Goal: Task Accomplishment & Management: Use online tool/utility

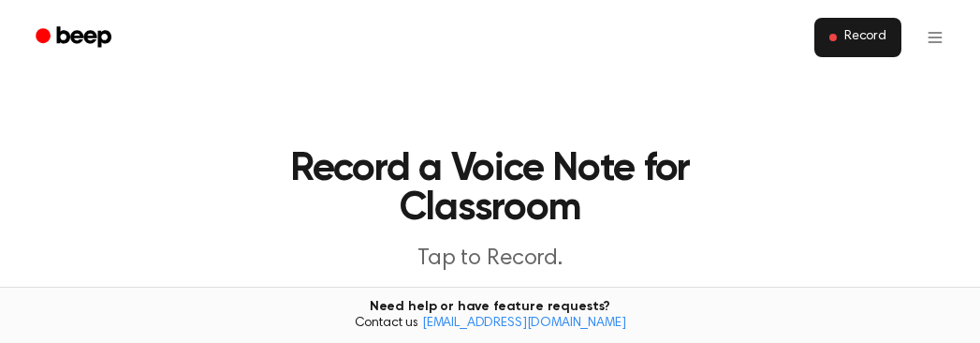
click at [873, 30] on span "Record" at bounding box center [865, 37] width 42 height 17
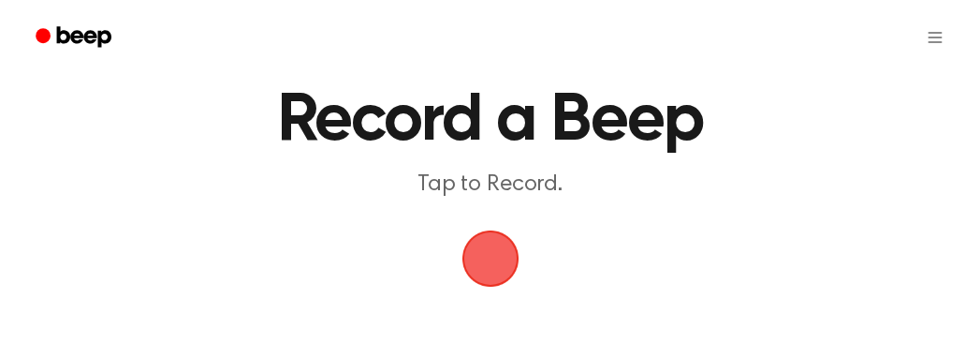
scroll to position [94, 0]
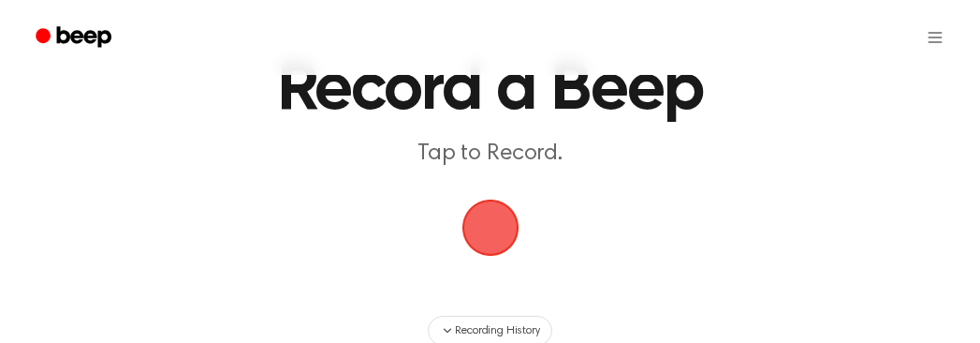
click at [495, 242] on span "button" at bounding box center [490, 227] width 52 height 52
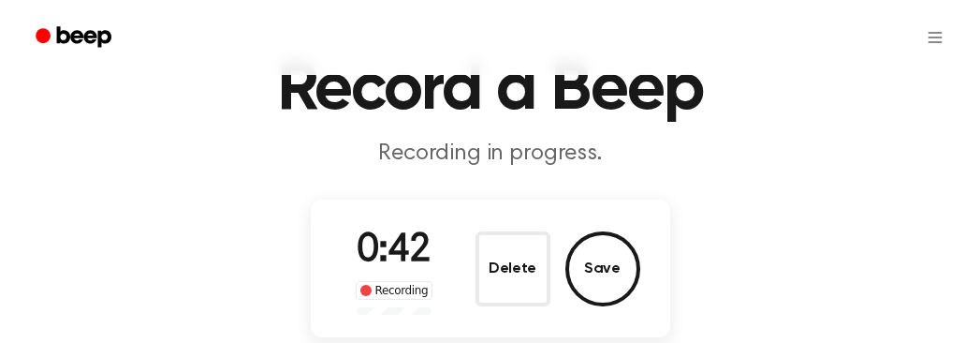
click at [616, 255] on button "Save" at bounding box center [602, 268] width 75 height 75
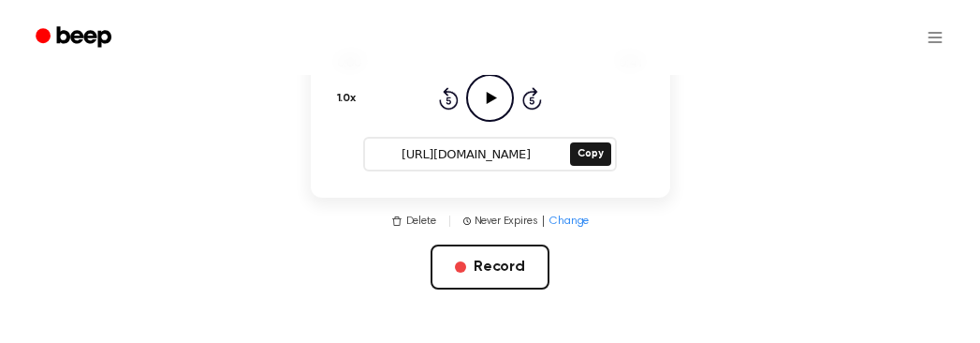
scroll to position [281, 0]
click at [584, 156] on button "Copy" at bounding box center [590, 152] width 40 height 23
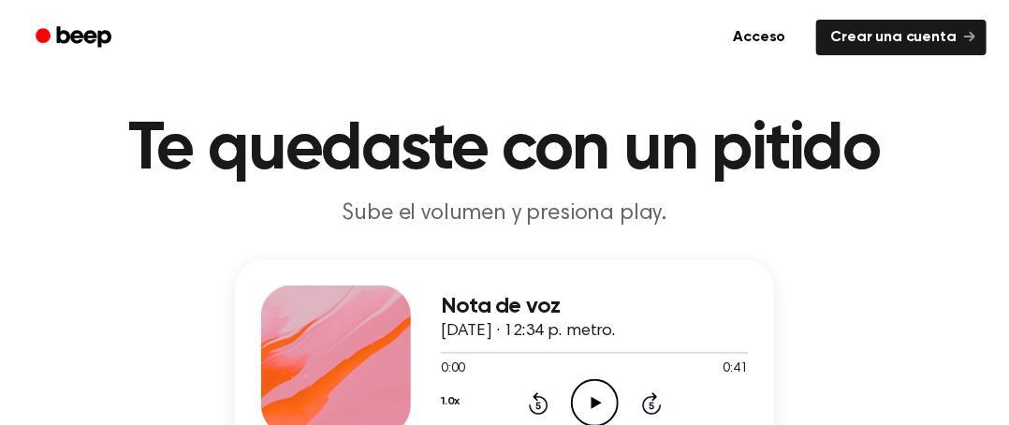
scroll to position [94, 0]
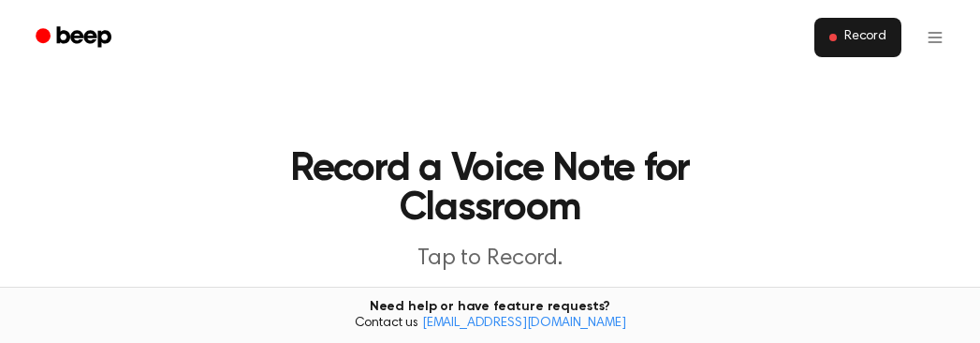
click at [829, 31] on button "Record" at bounding box center [857, 37] width 87 height 39
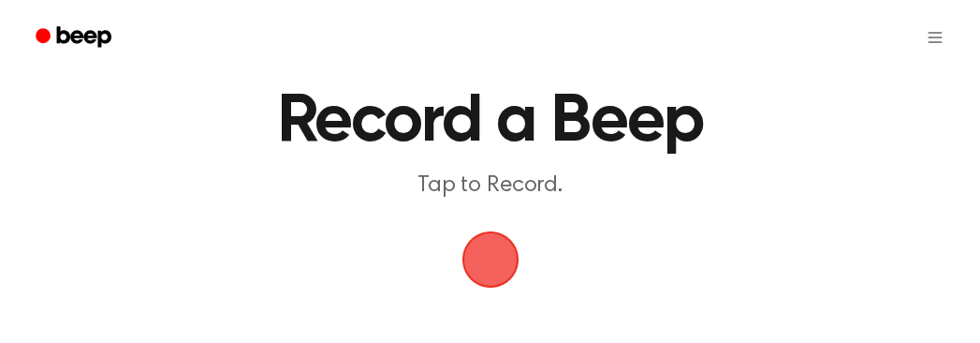
scroll to position [94, 0]
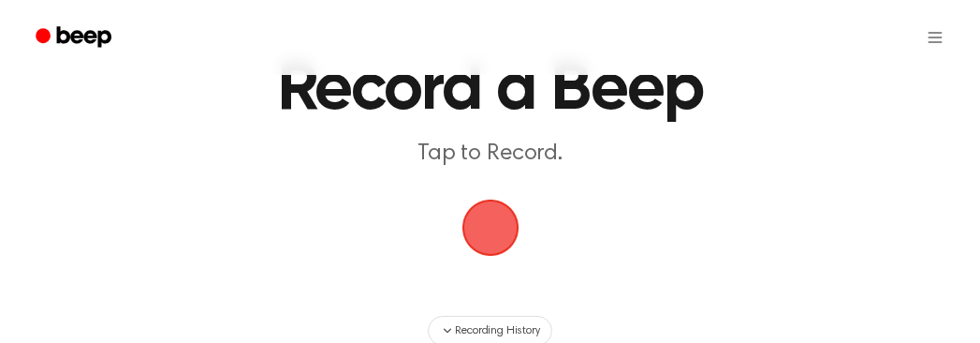
click at [510, 244] on span "button" at bounding box center [490, 227] width 52 height 52
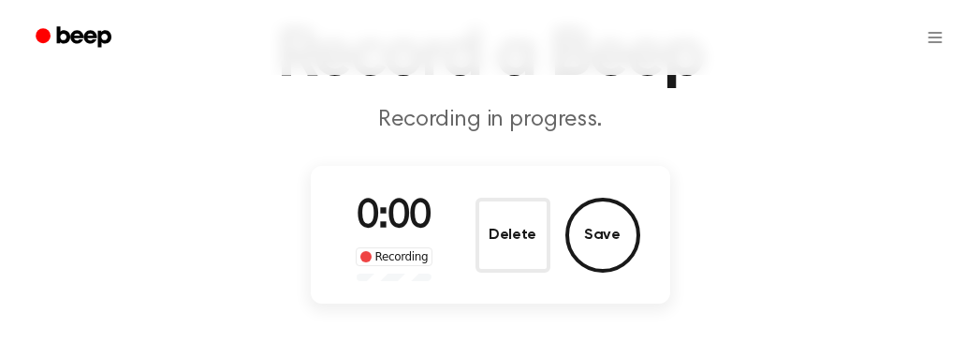
scroll to position [187, 0]
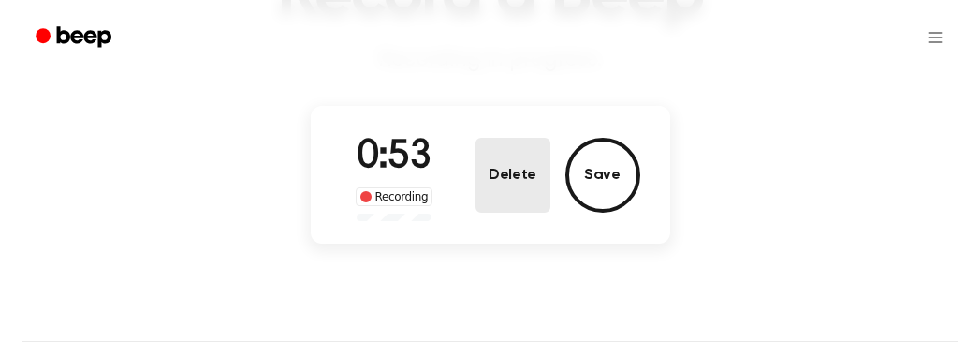
click at [533, 175] on button "Delete" at bounding box center [512, 175] width 75 height 75
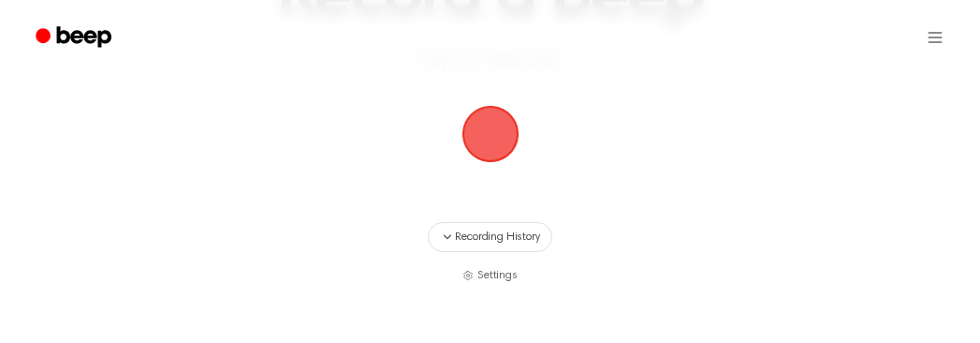
click at [509, 127] on span "button" at bounding box center [490, 134] width 52 height 52
click at [504, 133] on span "button" at bounding box center [490, 134] width 52 height 52
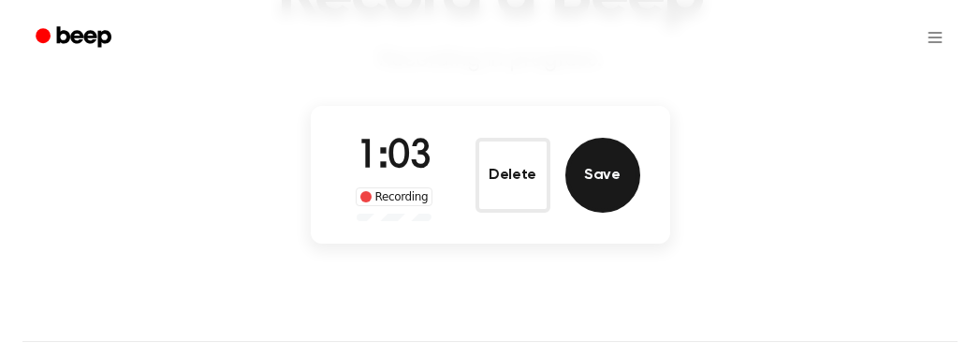
click at [602, 168] on button "Save" at bounding box center [602, 175] width 75 height 75
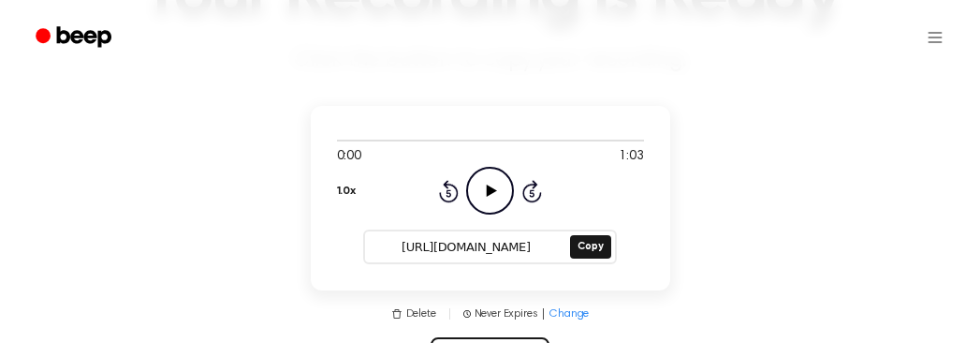
click at [494, 180] on icon "Play Audio" at bounding box center [490, 191] width 48 height 48
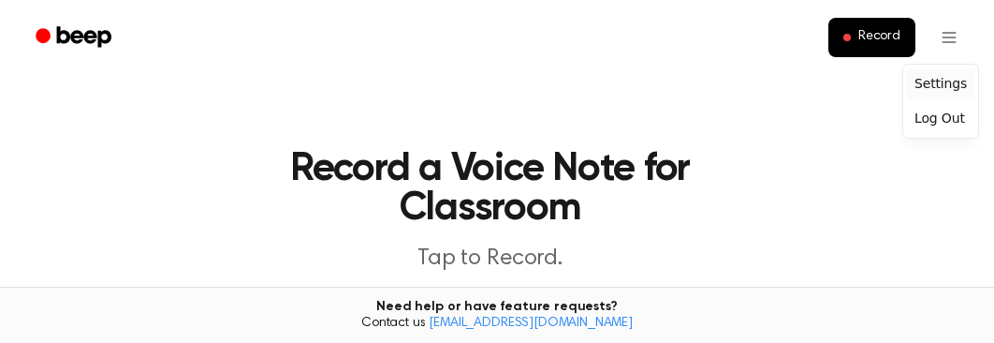
click at [932, 82] on div "Settings" at bounding box center [940, 83] width 67 height 31
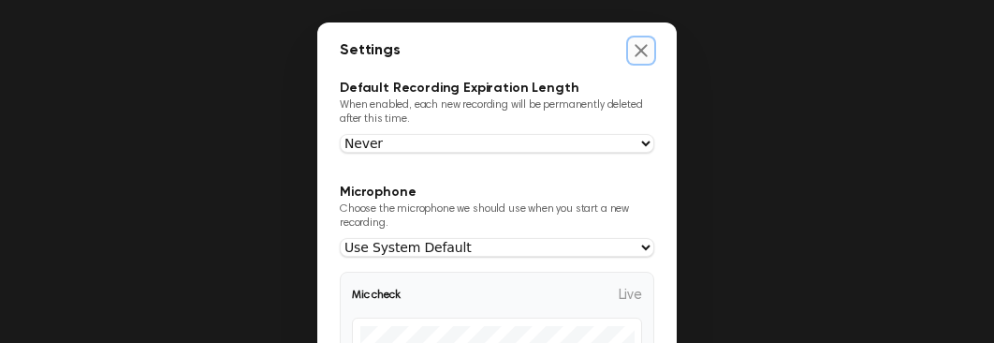
click at [635, 46] on icon "Close settings" at bounding box center [641, 50] width 19 height 19
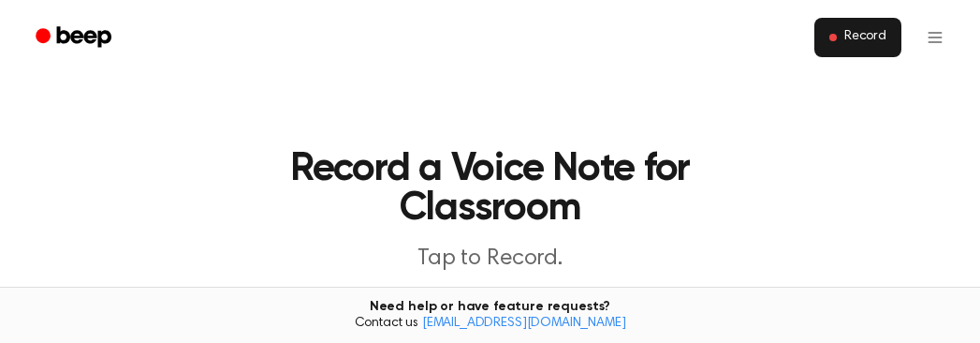
click at [853, 36] on span "Record" at bounding box center [865, 37] width 42 height 17
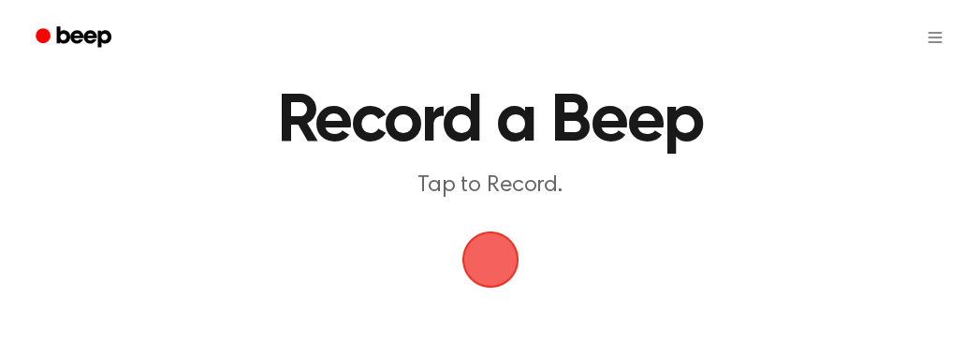
scroll to position [94, 0]
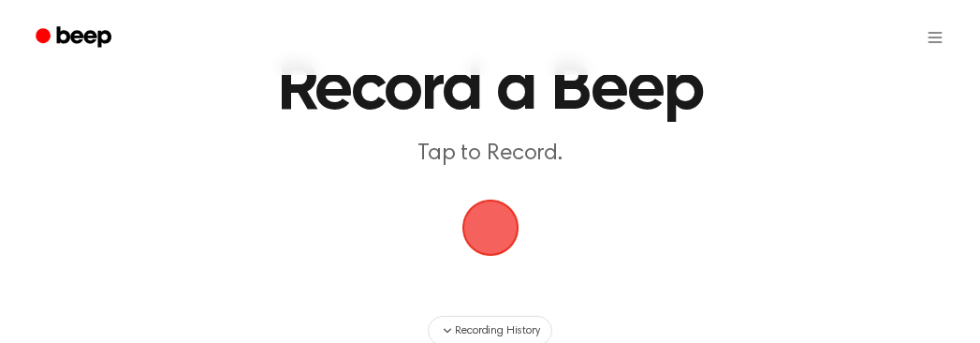
click at [493, 241] on span "button" at bounding box center [489, 227] width 57 height 57
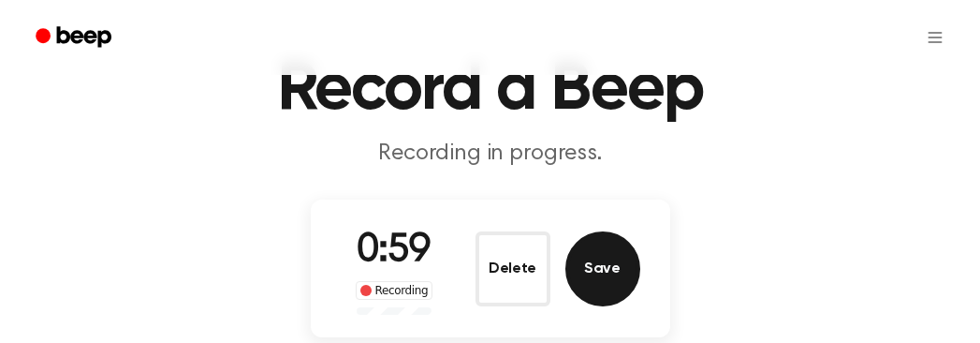
click at [609, 279] on button "Save" at bounding box center [602, 268] width 75 height 75
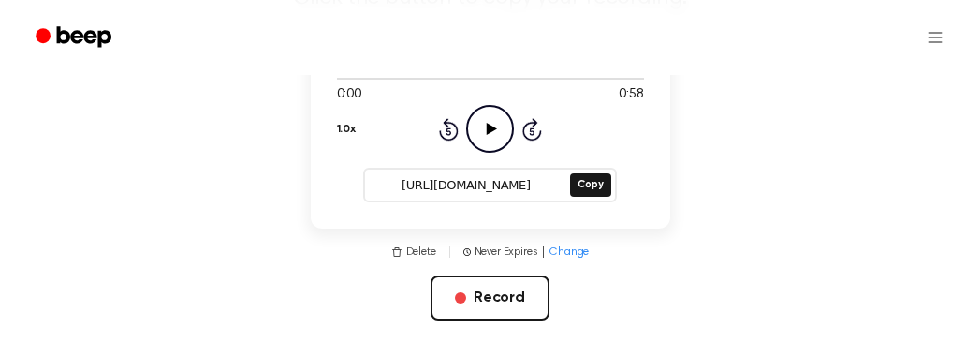
scroll to position [281, 0]
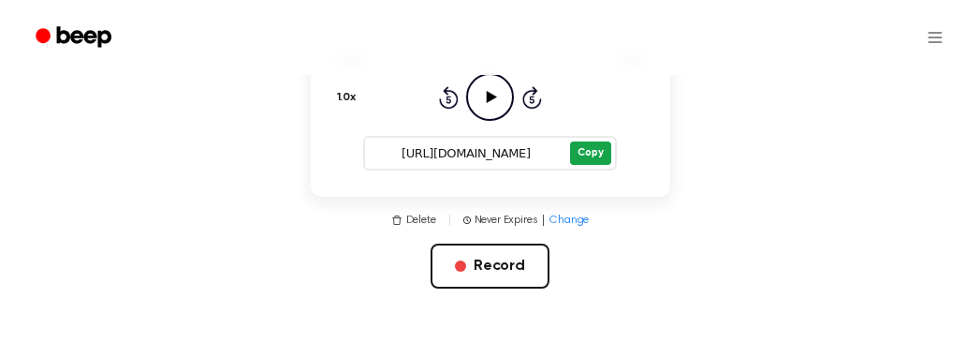
click at [581, 146] on button "Copy" at bounding box center [590, 152] width 40 height 23
click at [589, 160] on button "Copy" at bounding box center [590, 152] width 40 height 23
